Goal: Complete application form: Complete application form

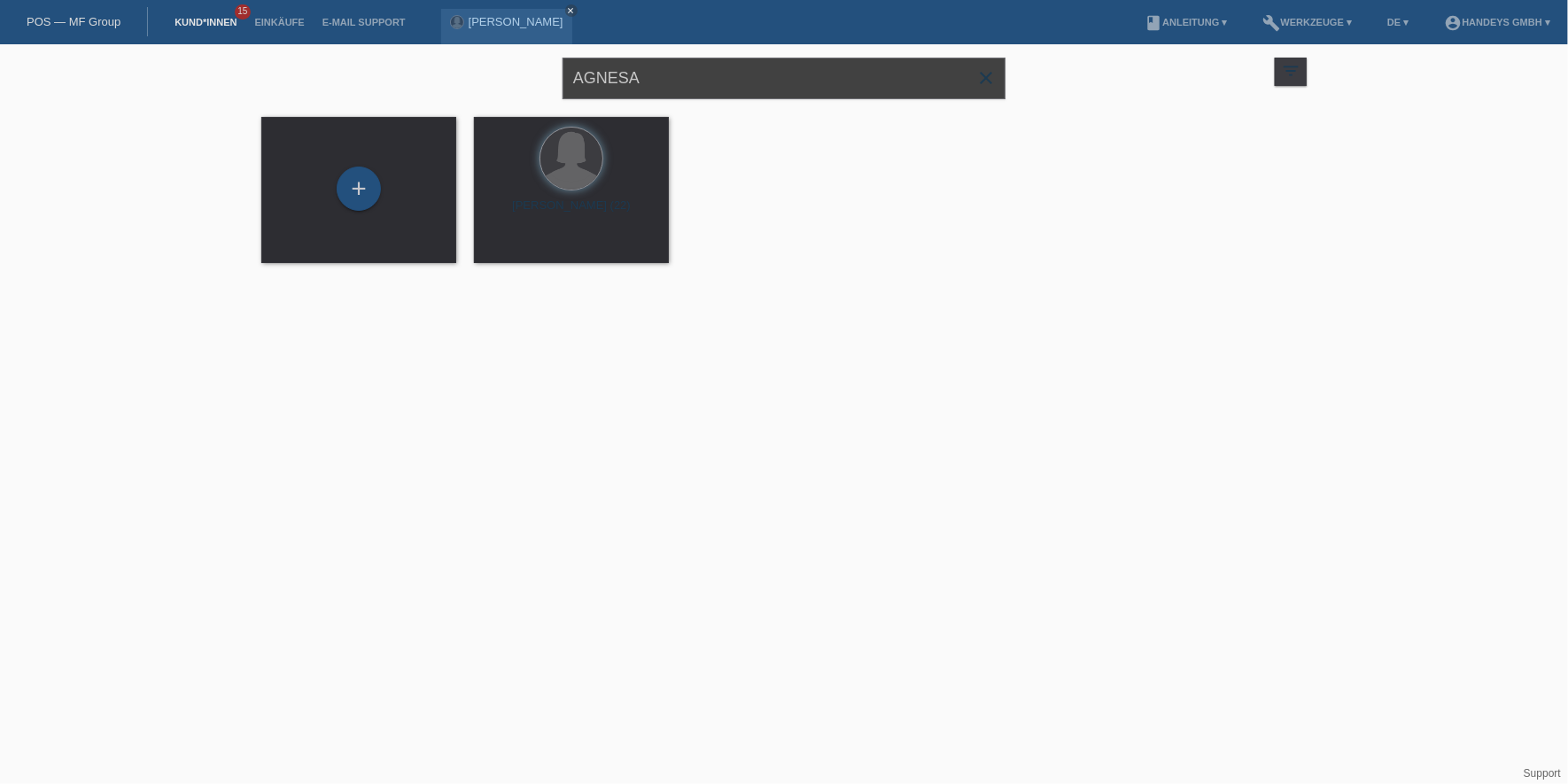
drag, startPoint x: 690, startPoint y: 85, endPoint x: 507, endPoint y: 76, distance: 183.2
click at [507, 76] on div "AGNESA close filter_list view_module Alle Kund*innen anzeigen star Markierte Ku…" at bounding box center [784, 76] width 1063 height 64
type input "elvira"
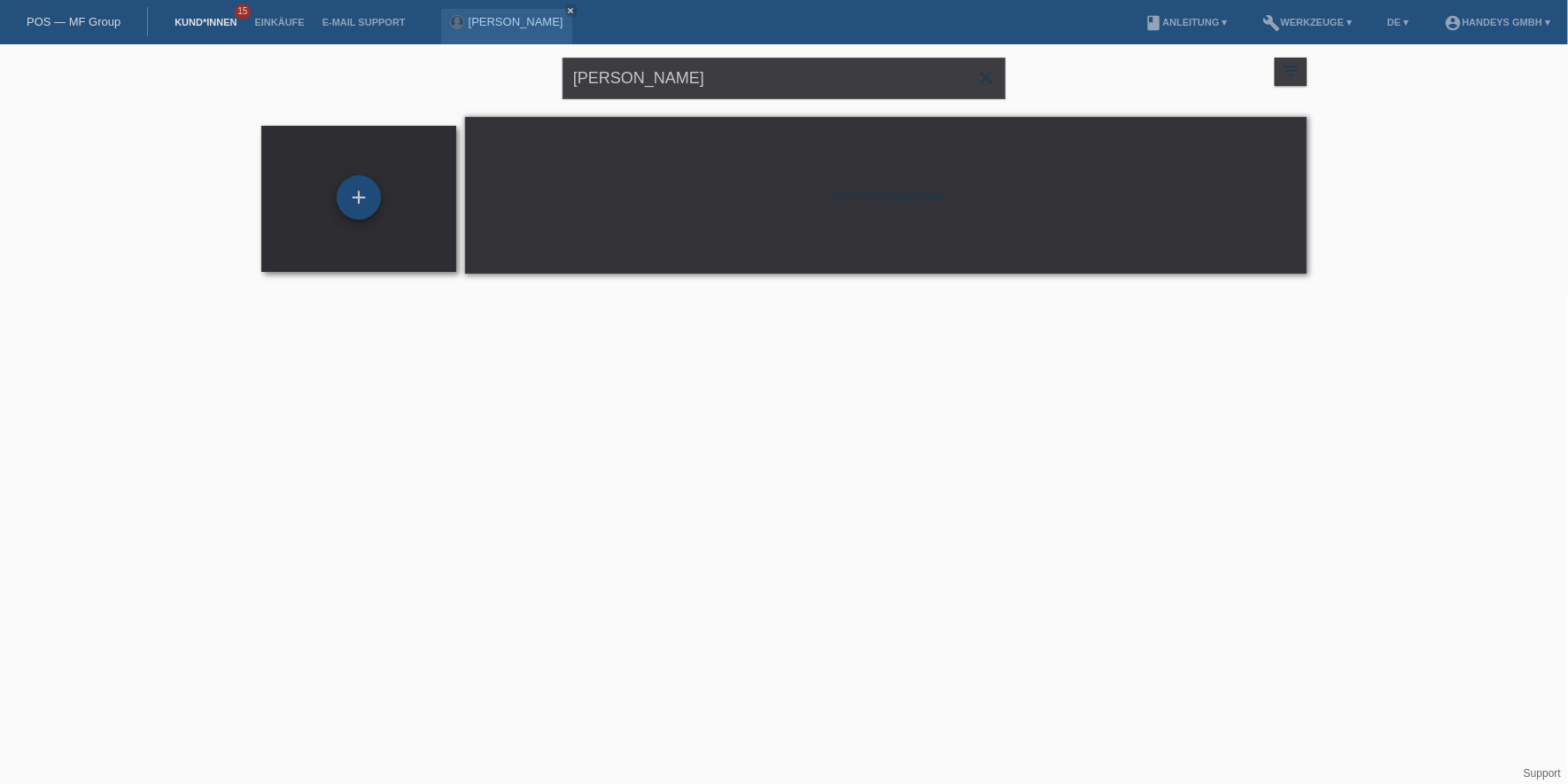
click at [360, 192] on div "+" at bounding box center [359, 198] width 44 height 44
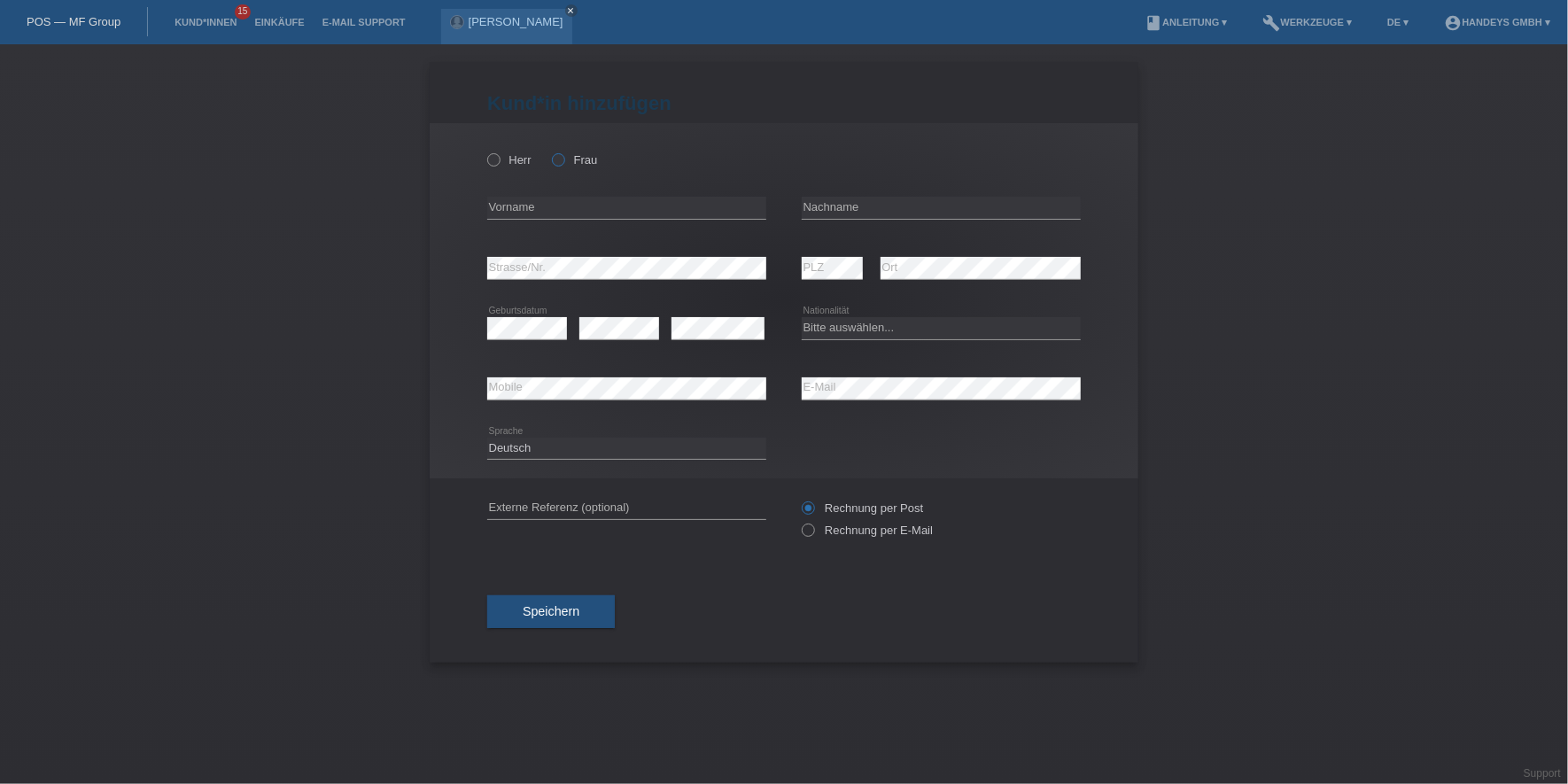
click at [549, 151] on icon at bounding box center [549, 151] width 0 height 0
click at [561, 163] on input "Frau" at bounding box center [558, 159] width 11 height 11
radio input "true"
click at [561, 197] on input "text" at bounding box center [627, 208] width 279 height 22
type input "[PERSON_NAME]"
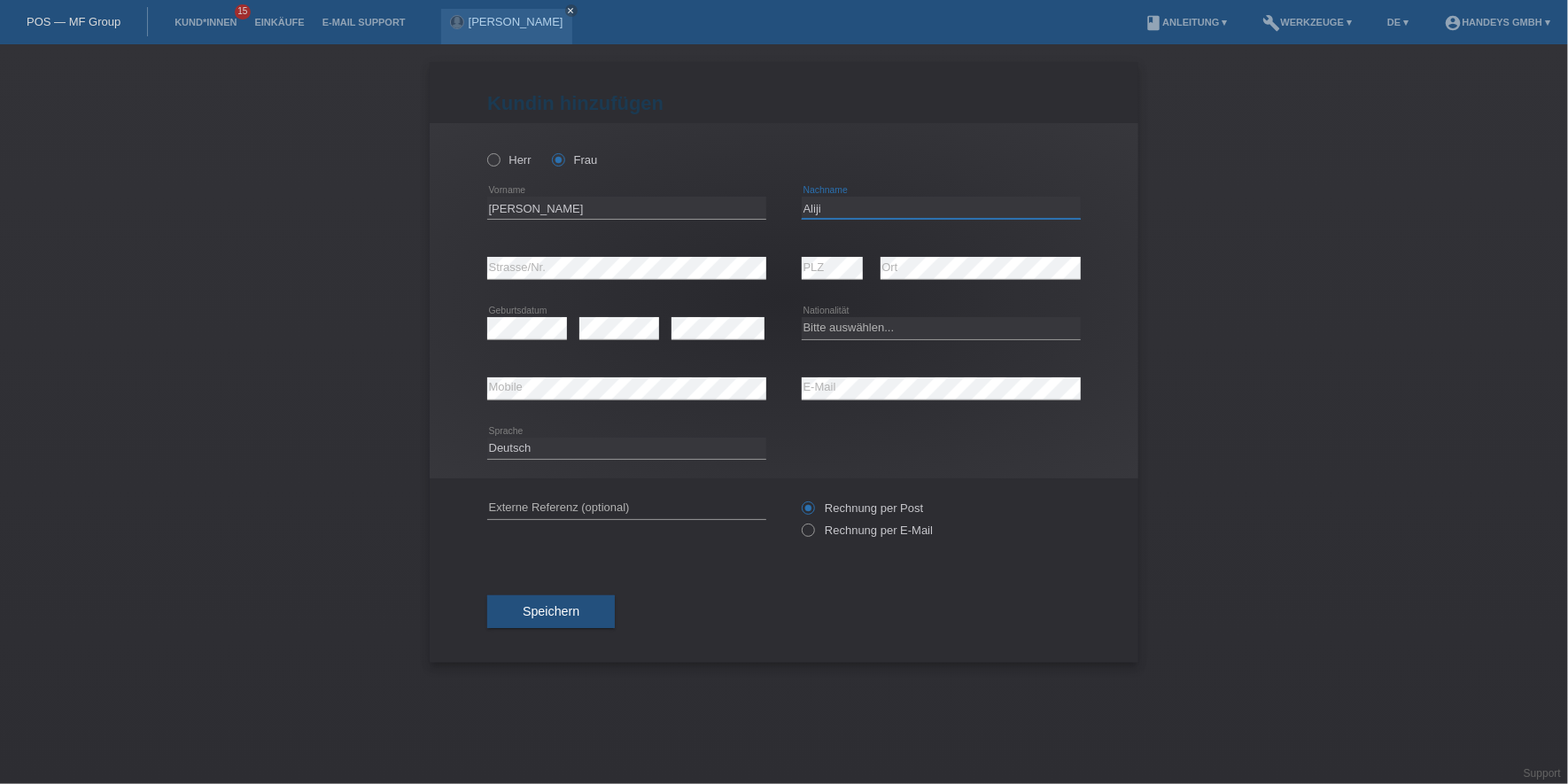
type input "Aliji"
click at [528, 339] on icon at bounding box center [527, 339] width 80 height 1
select select "CH"
click at [636, 501] on input "text" at bounding box center [627, 508] width 279 height 22
type input "DERYA"
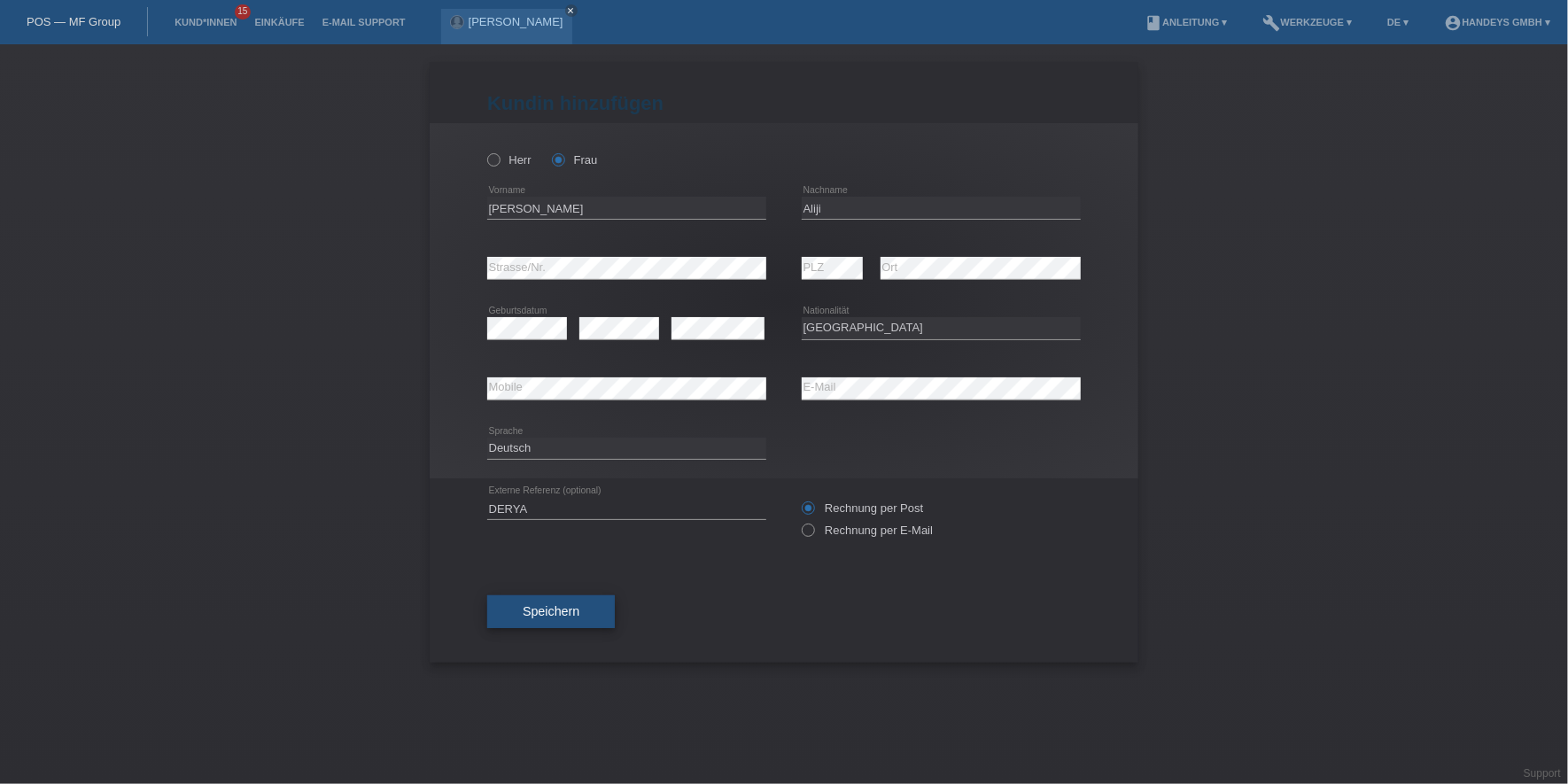
drag, startPoint x: 494, startPoint y: 593, endPoint x: 503, endPoint y: 595, distance: 9.2
click at [494, 593] on div "Speichern" at bounding box center [784, 611] width 594 height 103
click at [524, 598] on button "Speichern" at bounding box center [551, 612] width 128 height 33
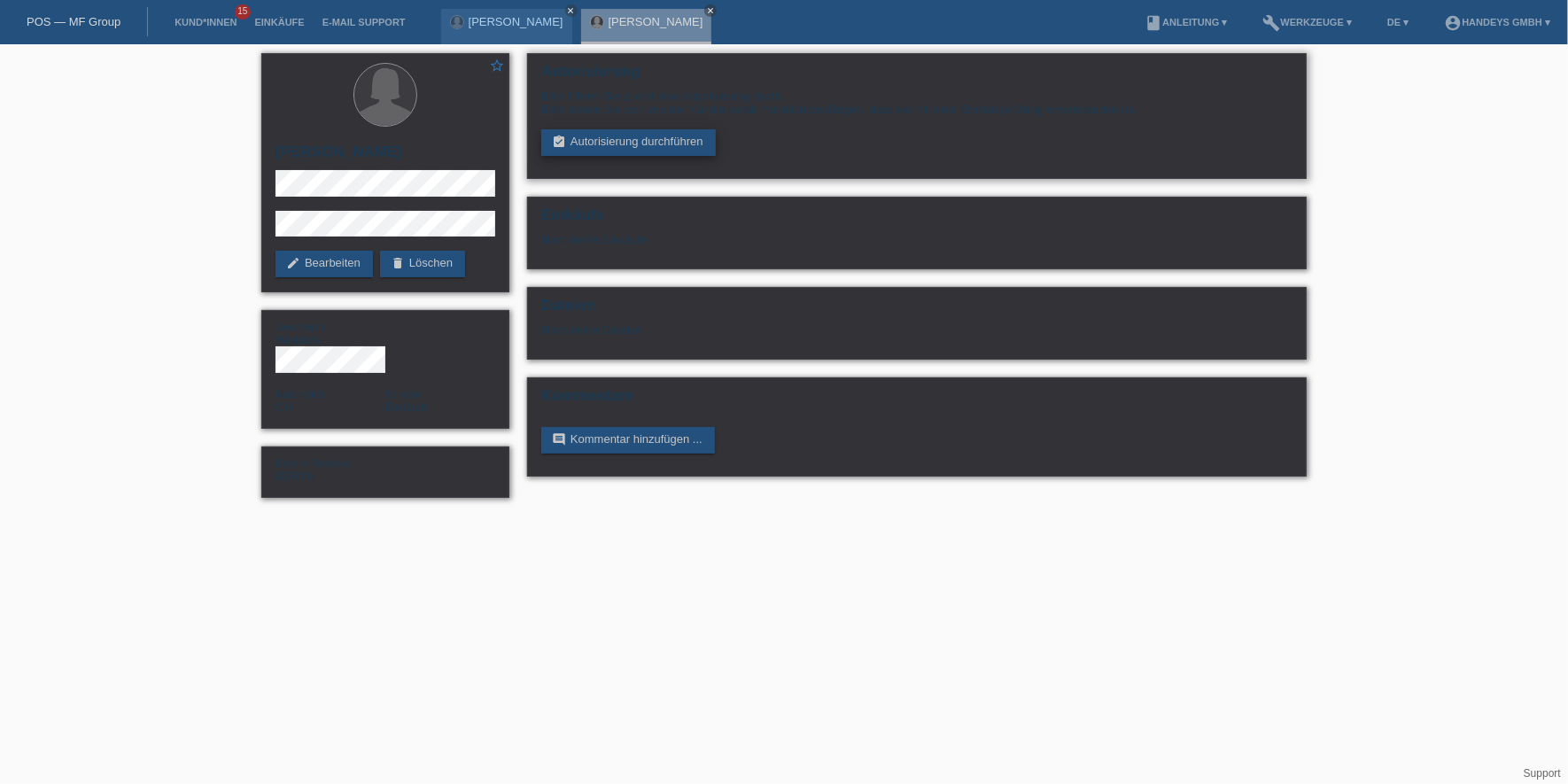
click at [637, 141] on link "assignment_turned_in Autorisierung durchführen" at bounding box center [628, 142] width 175 height 27
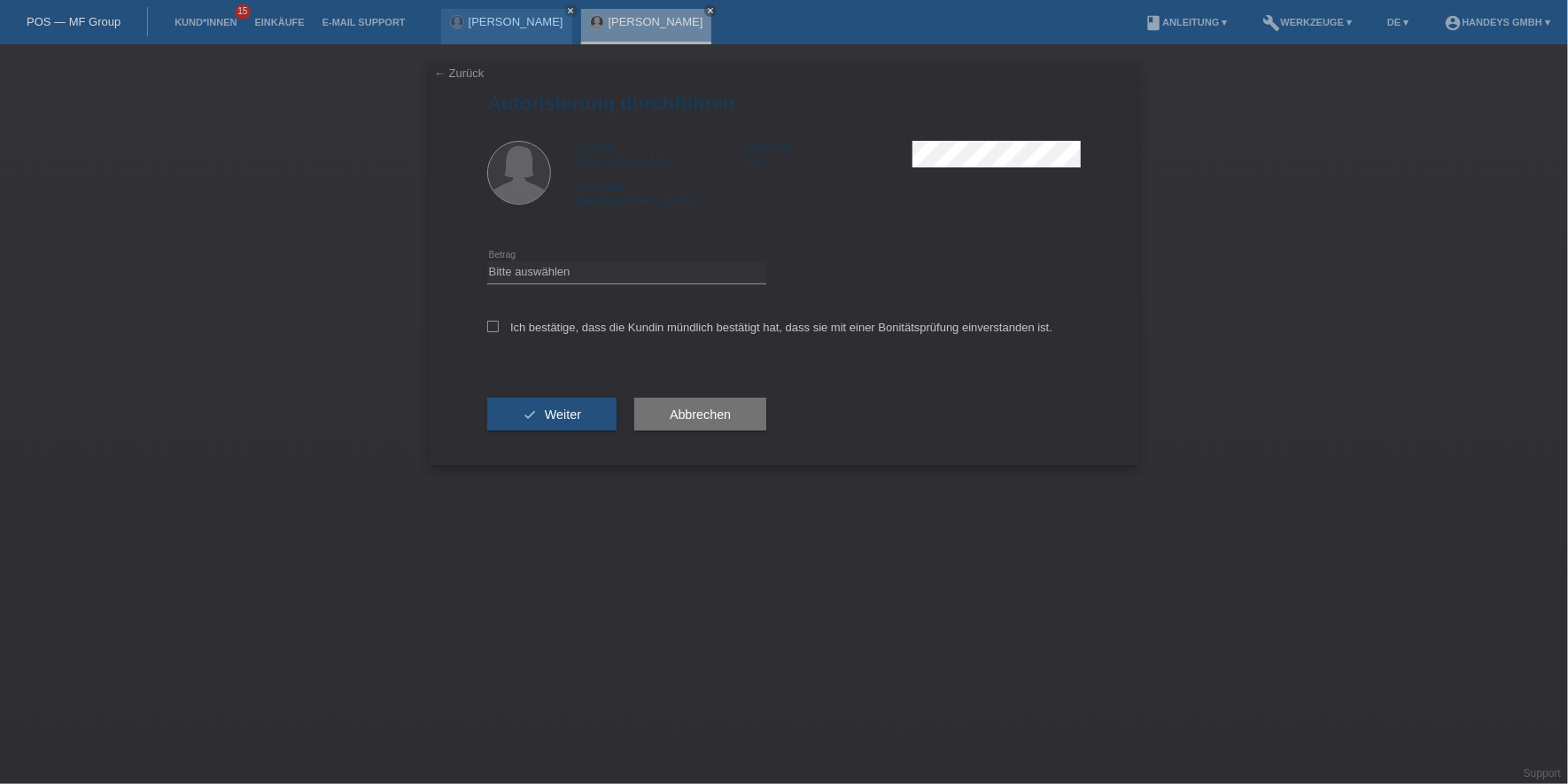
click at [626, 253] on div "Bitte auswählen CHF 1.00 - CHF 499.00 CHF 500.00 - CHF 1'999.00 CHF 2'000.00 - …" at bounding box center [627, 272] width 279 height 60
click at [627, 269] on select "Bitte auswählen CHF 1.00 - CHF 499.00 CHF 500.00 - CHF 1'999.00 CHF 2'000.00 - …" at bounding box center [627, 272] width 279 height 21
select select "3"
click at [488, 262] on select "Bitte auswählen CHF 1.00 - CHF 499.00 CHF 500.00 - CHF 1'999.00 CHF 2'000.00 - …" at bounding box center [627, 272] width 279 height 21
click at [602, 329] on label "Ich bestätige, dass die Kundin mündlich bestätigt hat, dass sie mit einer Bonit…" at bounding box center [770, 327] width 565 height 13
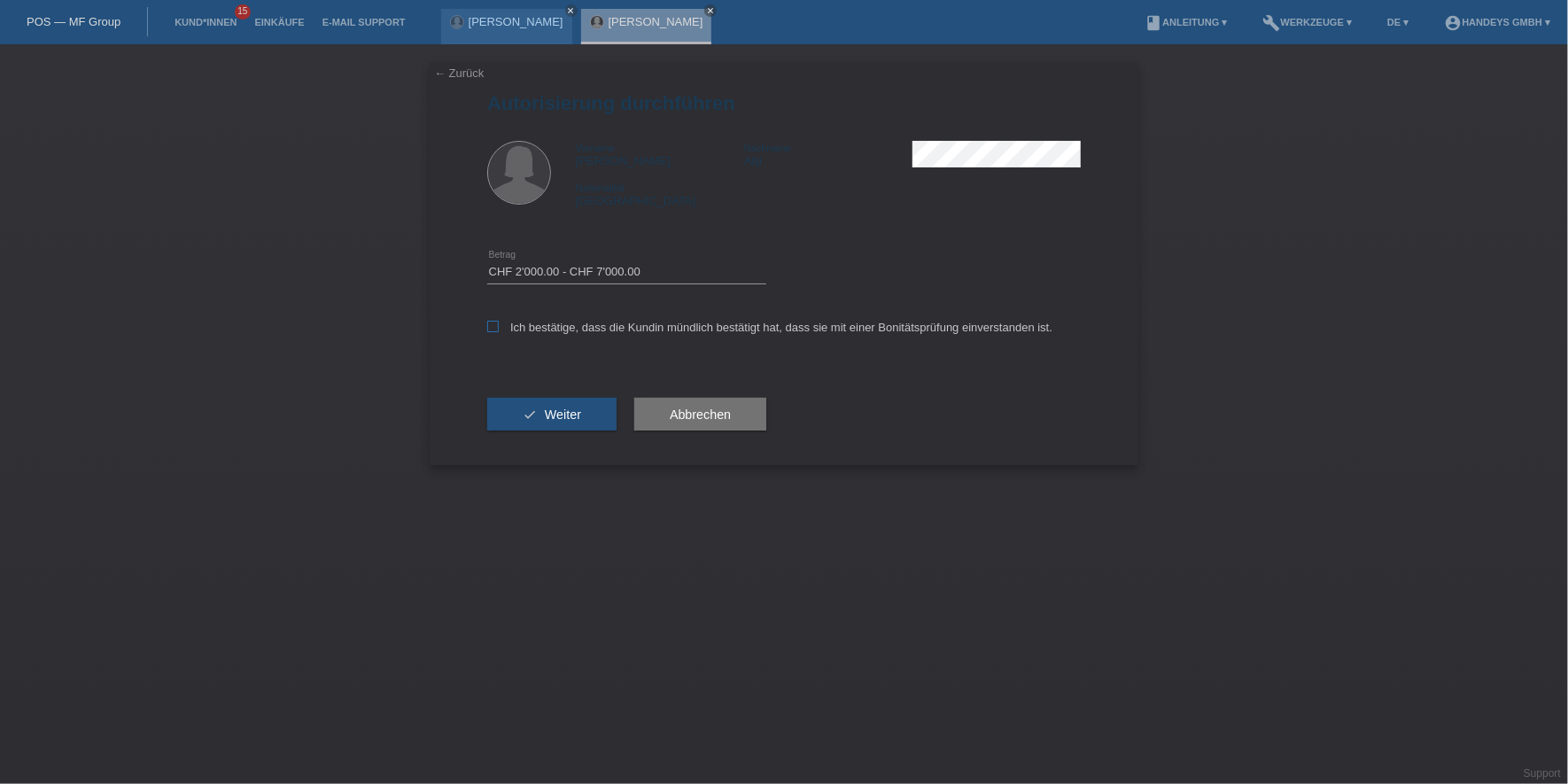
click at [499, 329] on input "Ich bestätige, dass die Kundin mündlich bestätigt hat, dass sie mit einer Bonit…" at bounding box center [493, 326] width 11 height 11
checkbox input "true"
click at [571, 411] on span "Weiter" at bounding box center [562, 414] width 36 height 14
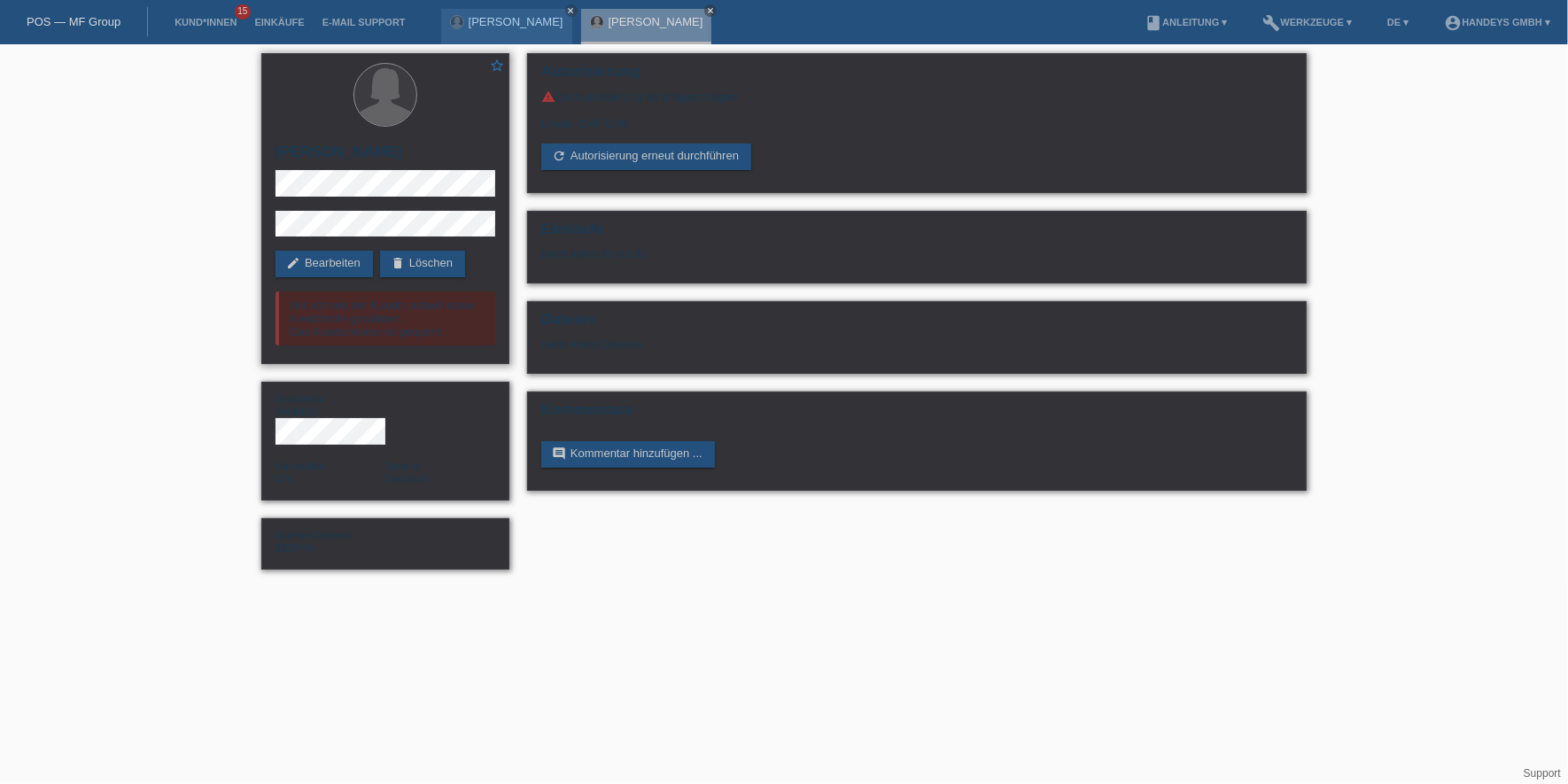
drag, startPoint x: 333, startPoint y: 262, endPoint x: 287, endPoint y: 239, distance: 51.4
click at [333, 262] on link "edit Bearbeiten" at bounding box center [324, 263] width 97 height 27
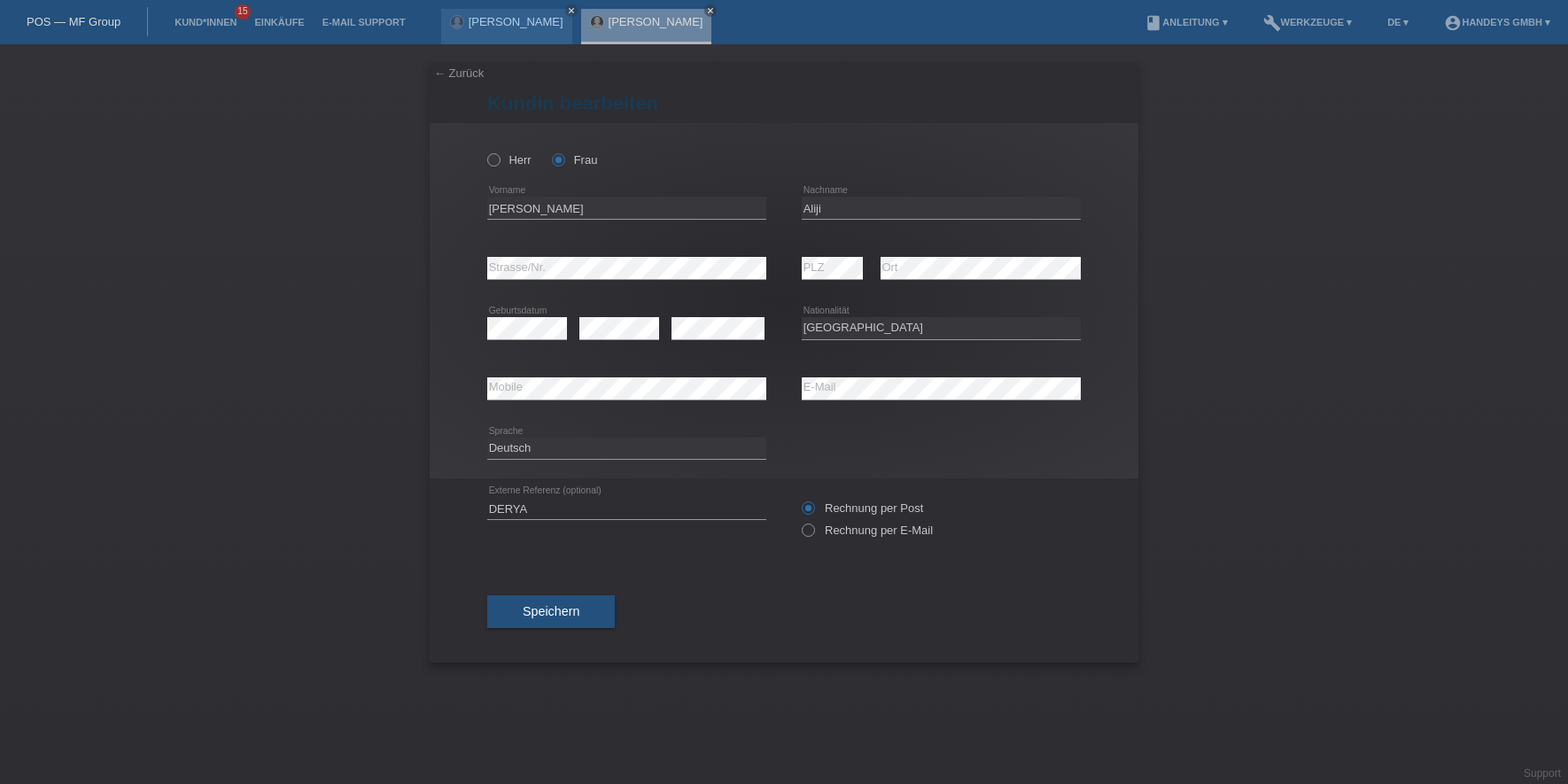
select select "CH"
click at [816, 213] on input "Aliji" at bounding box center [942, 208] width 279 height 22
click at [679, 398] on div "error Mobile error E-Mail" at bounding box center [784, 388] width 594 height 60
click at [513, 398] on div "error Mobile" at bounding box center [627, 388] width 279 height 23
